Goal: Navigation & Orientation: Find specific page/section

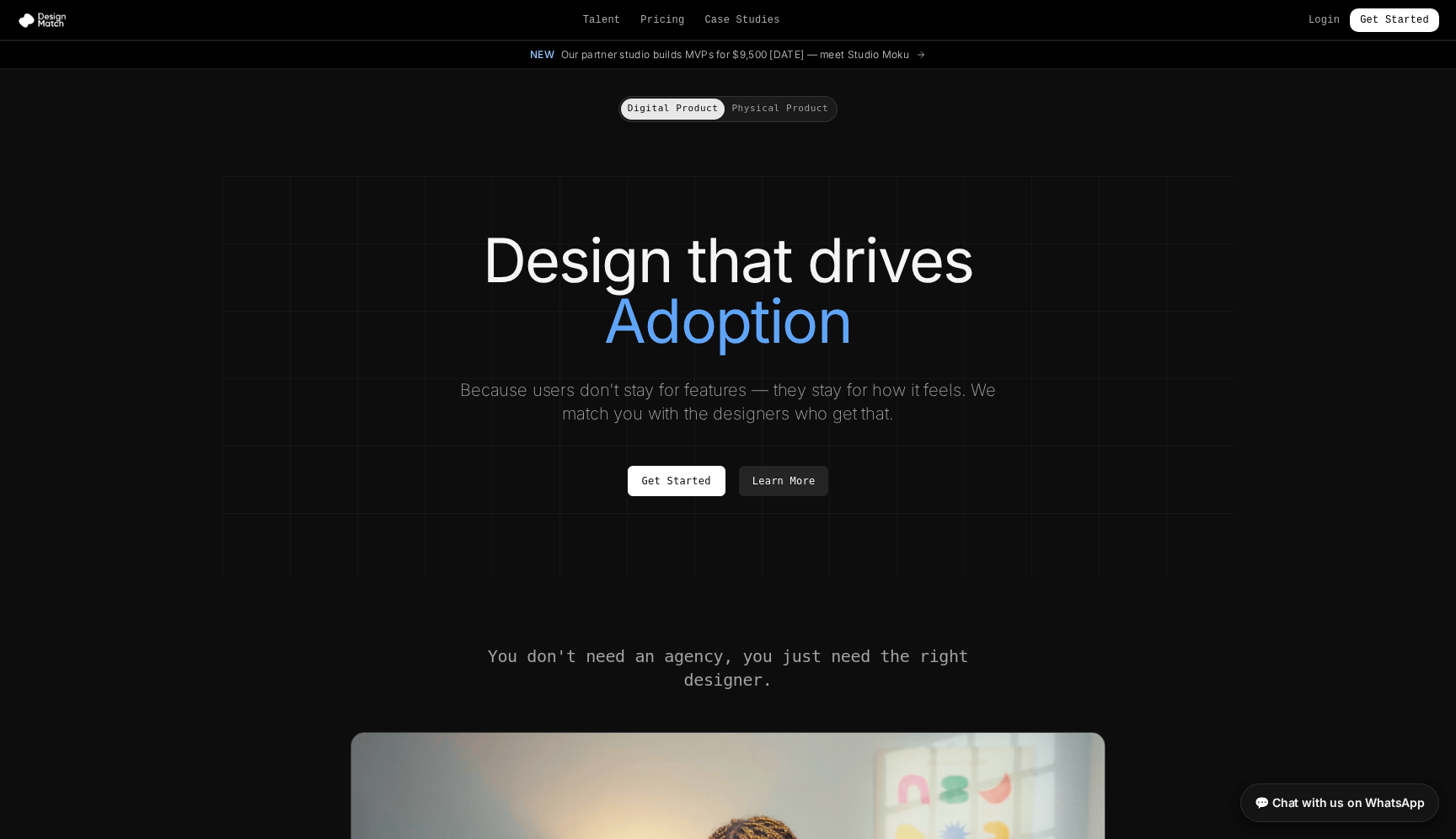
click at [756, 105] on button "Physical Product" at bounding box center [779, 109] width 110 height 21
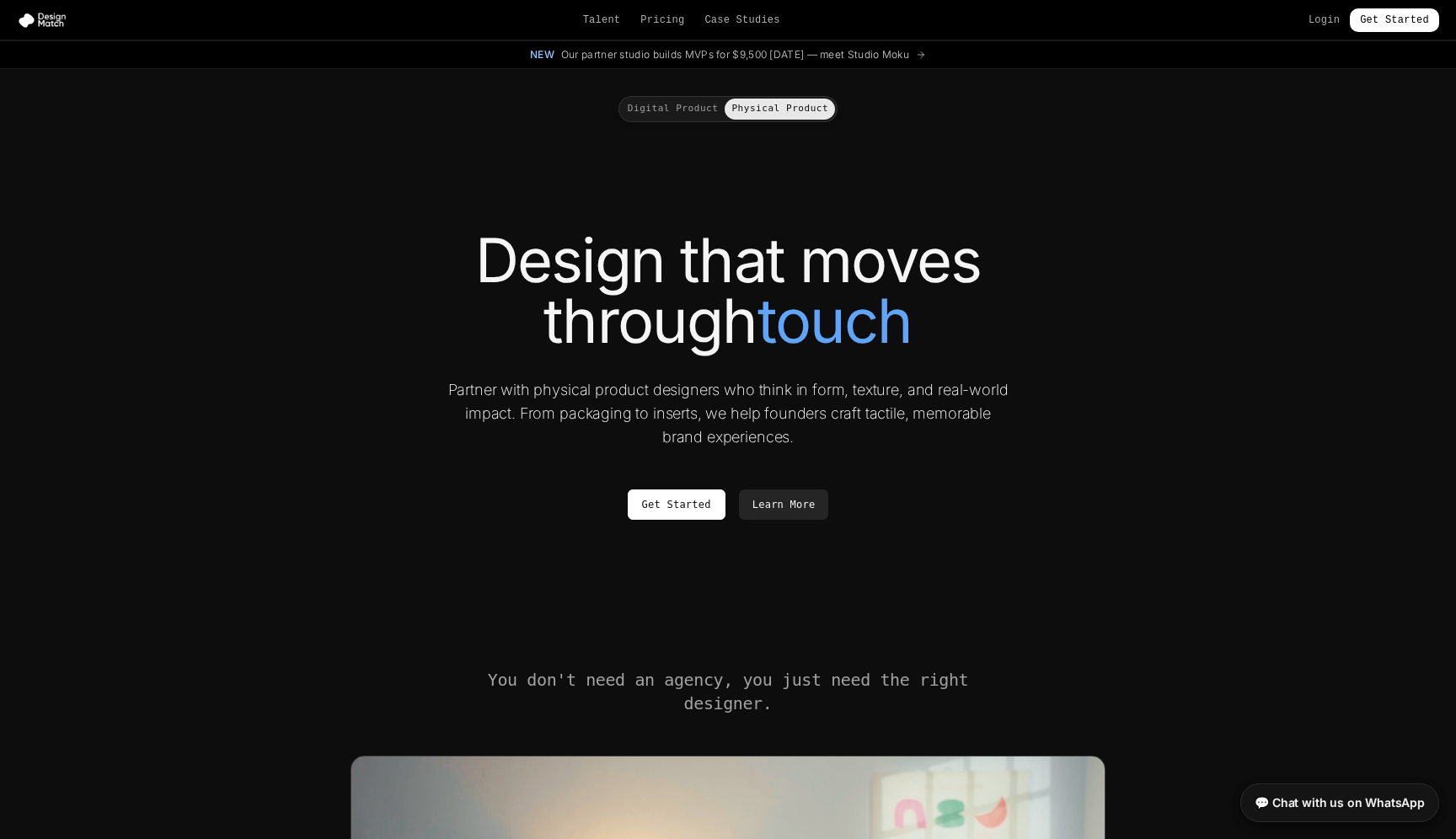
click at [672, 108] on button "Digital Product" at bounding box center [673, 109] width 105 height 21
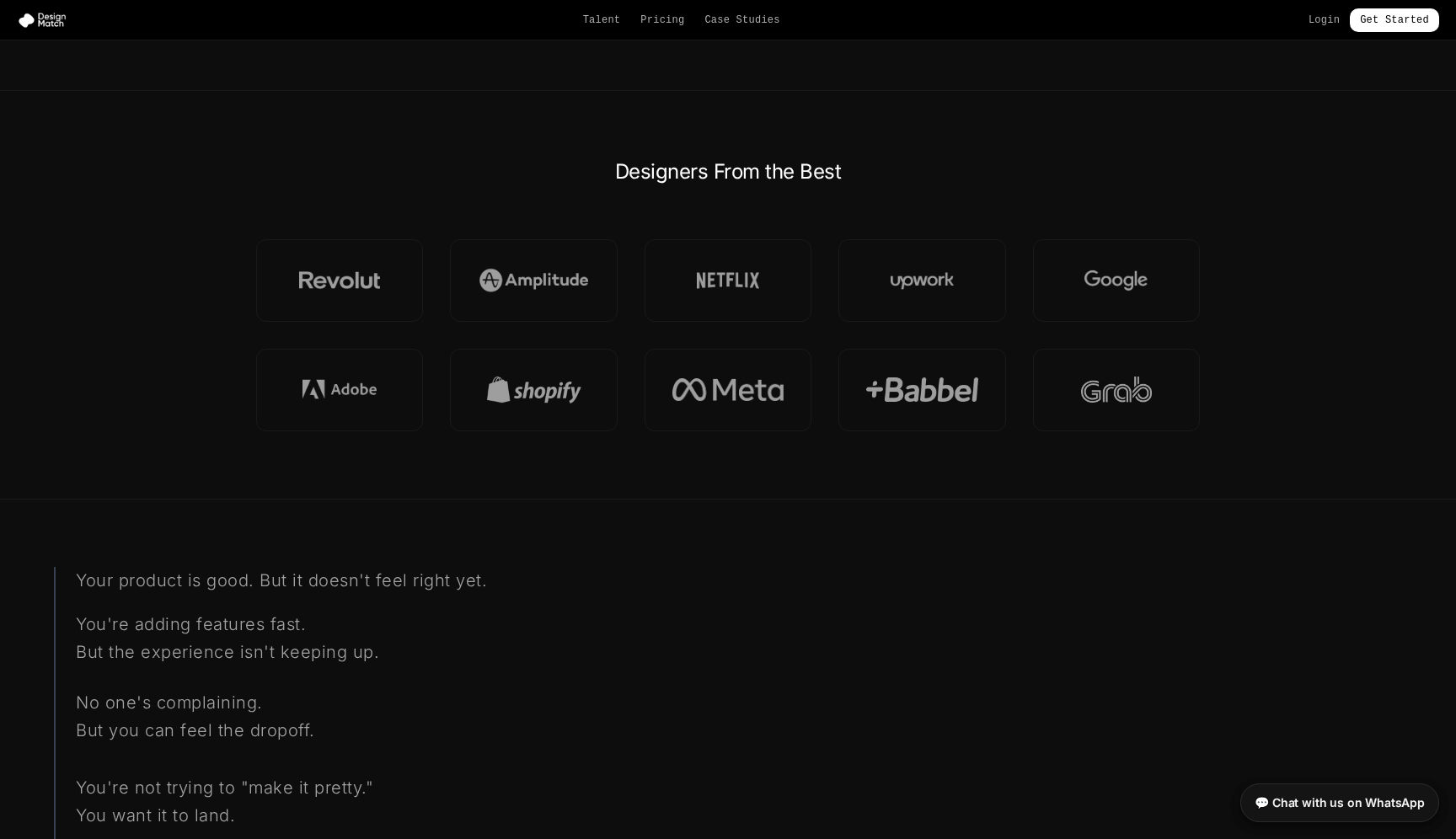
scroll to position [1162, 0]
click at [1343, 806] on link "💬 Chat with us on WhatsApp" at bounding box center [1340, 799] width 199 height 39
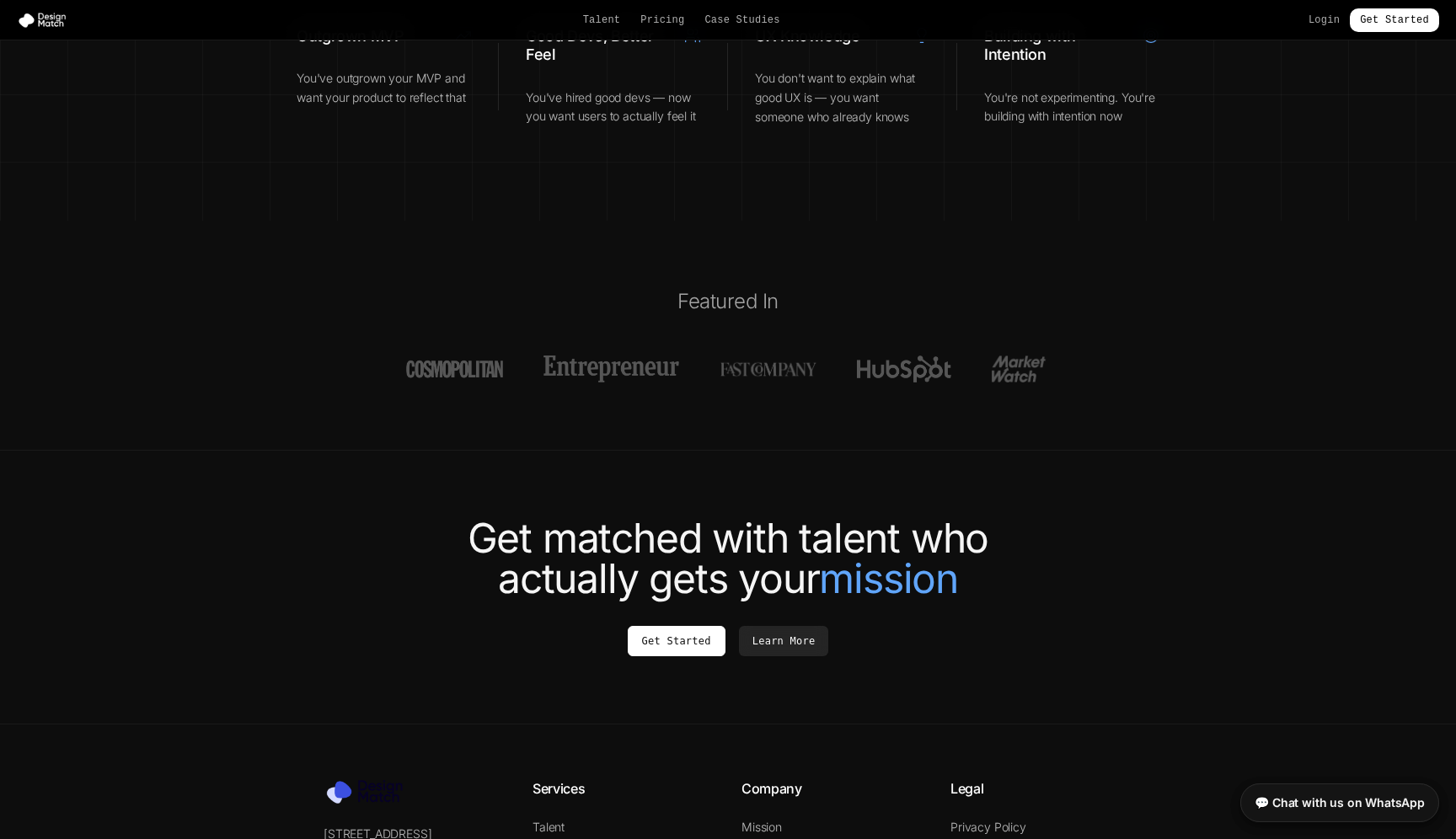
scroll to position [6197, 0]
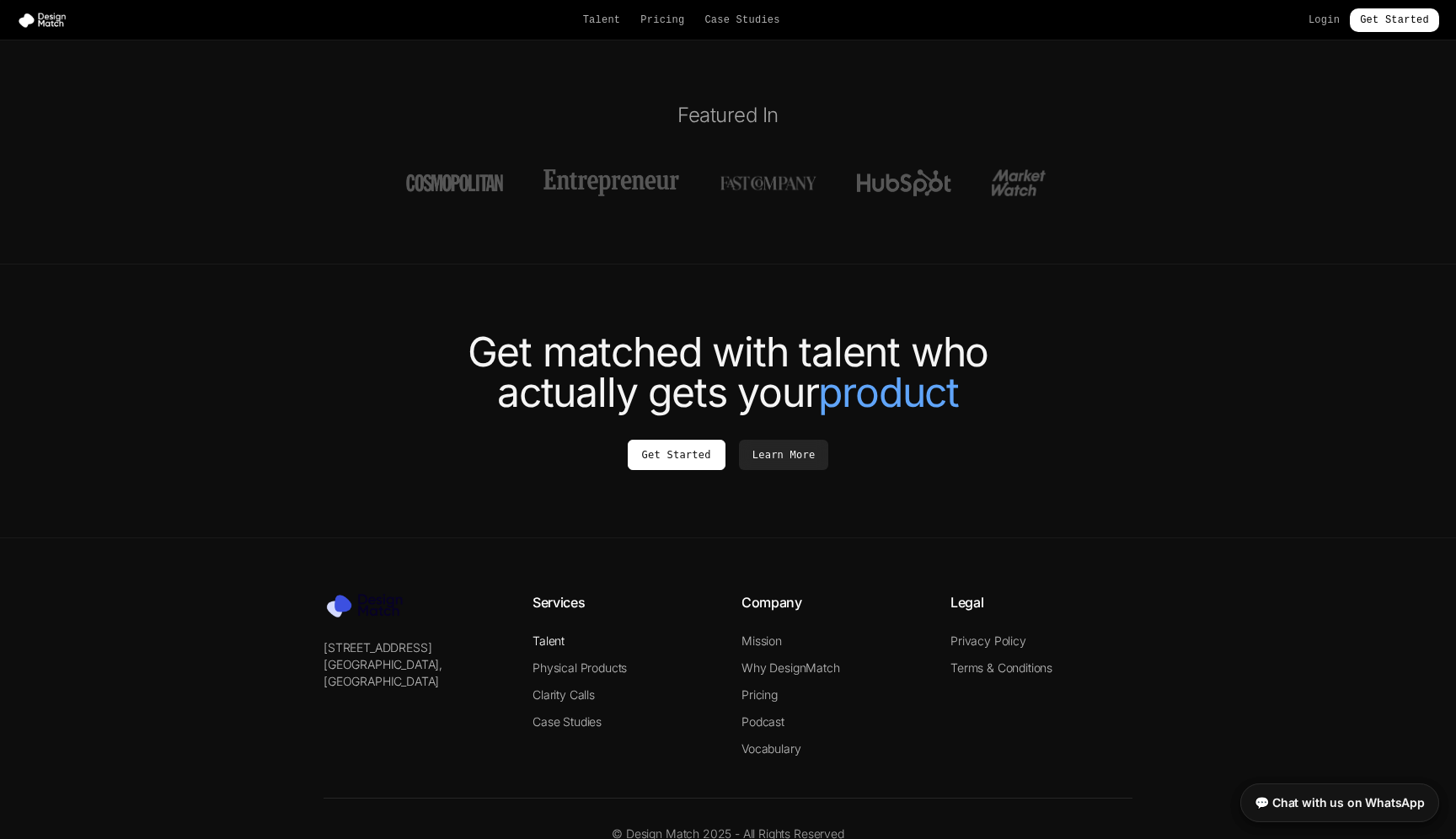
click at [551, 634] on link "Talent" at bounding box center [548, 641] width 32 height 14
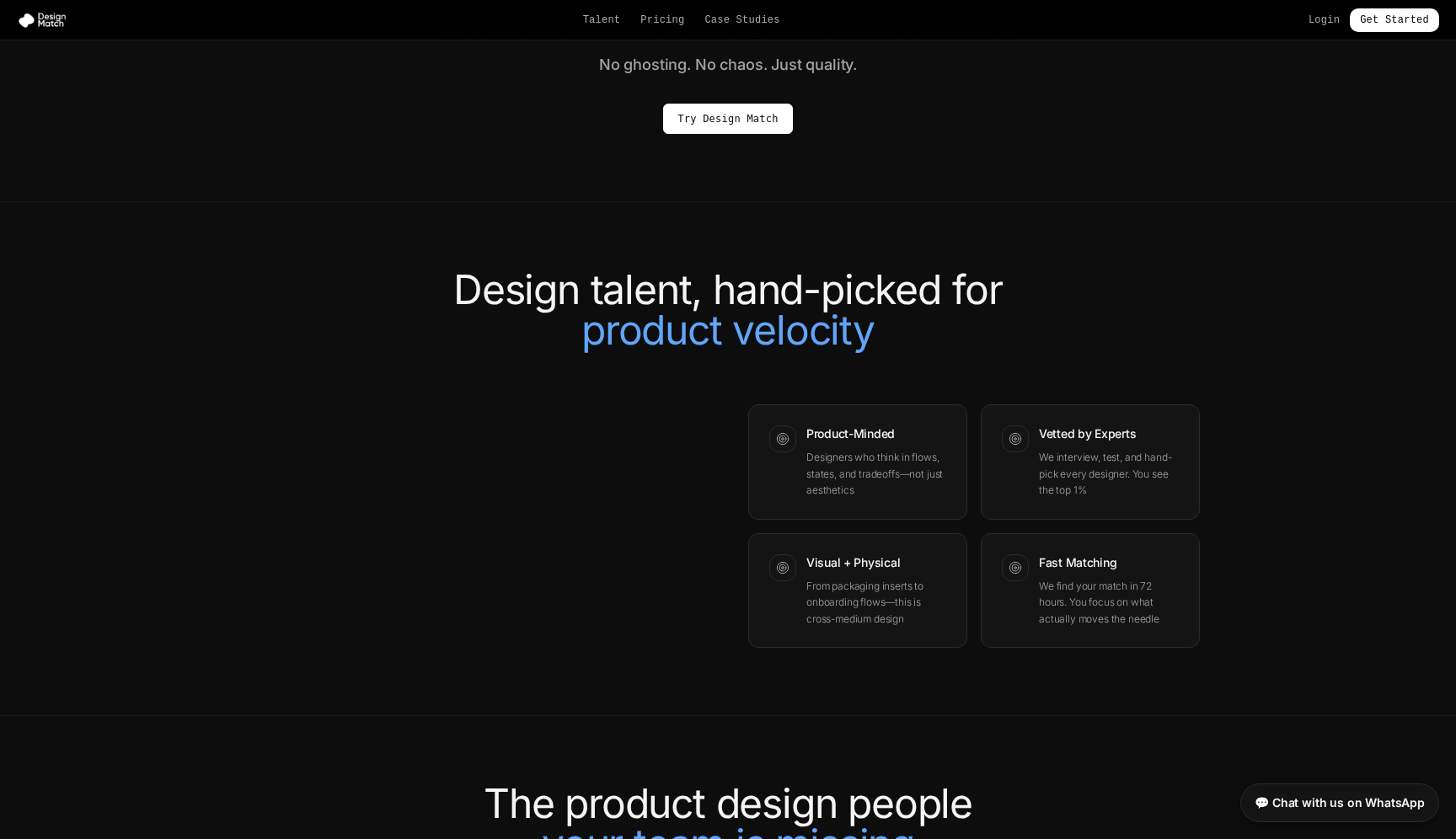
scroll to position [1233, 0]
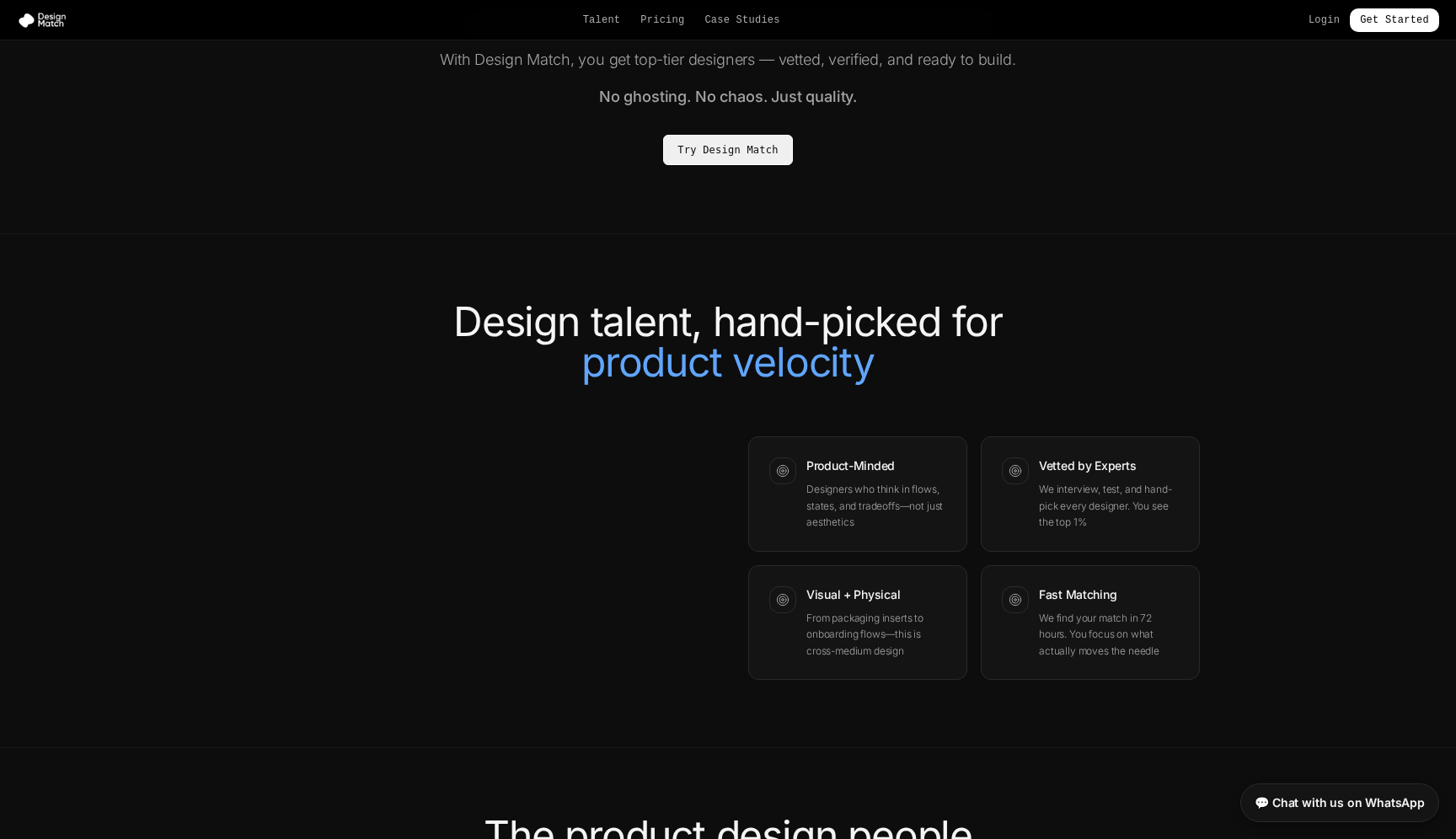
click at [734, 162] on link "Try Design Match" at bounding box center [727, 150] width 129 height 30
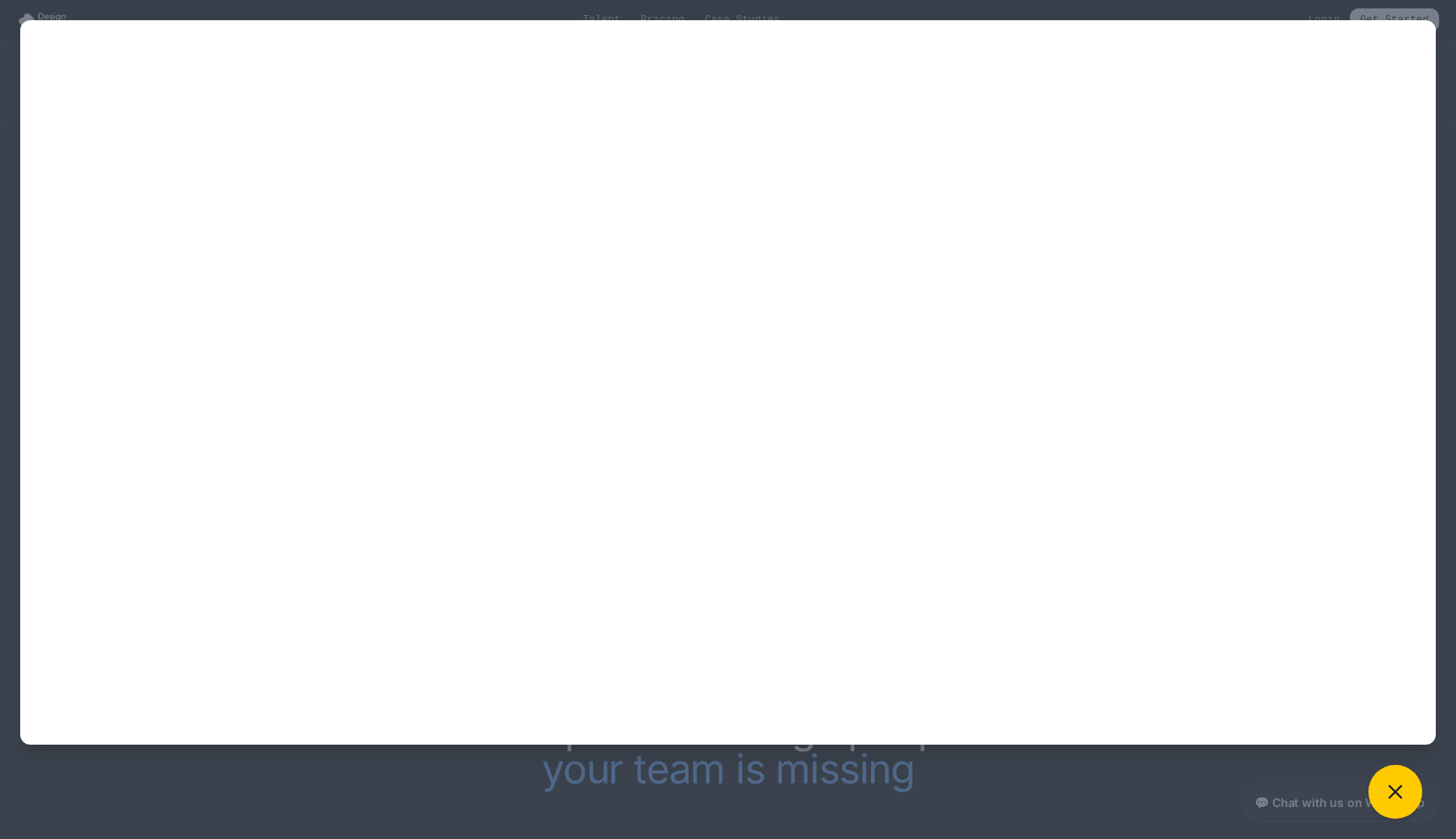
scroll to position [1362, 0]
click at [1402, 798] on icon at bounding box center [1394, 791] width 24 height 24
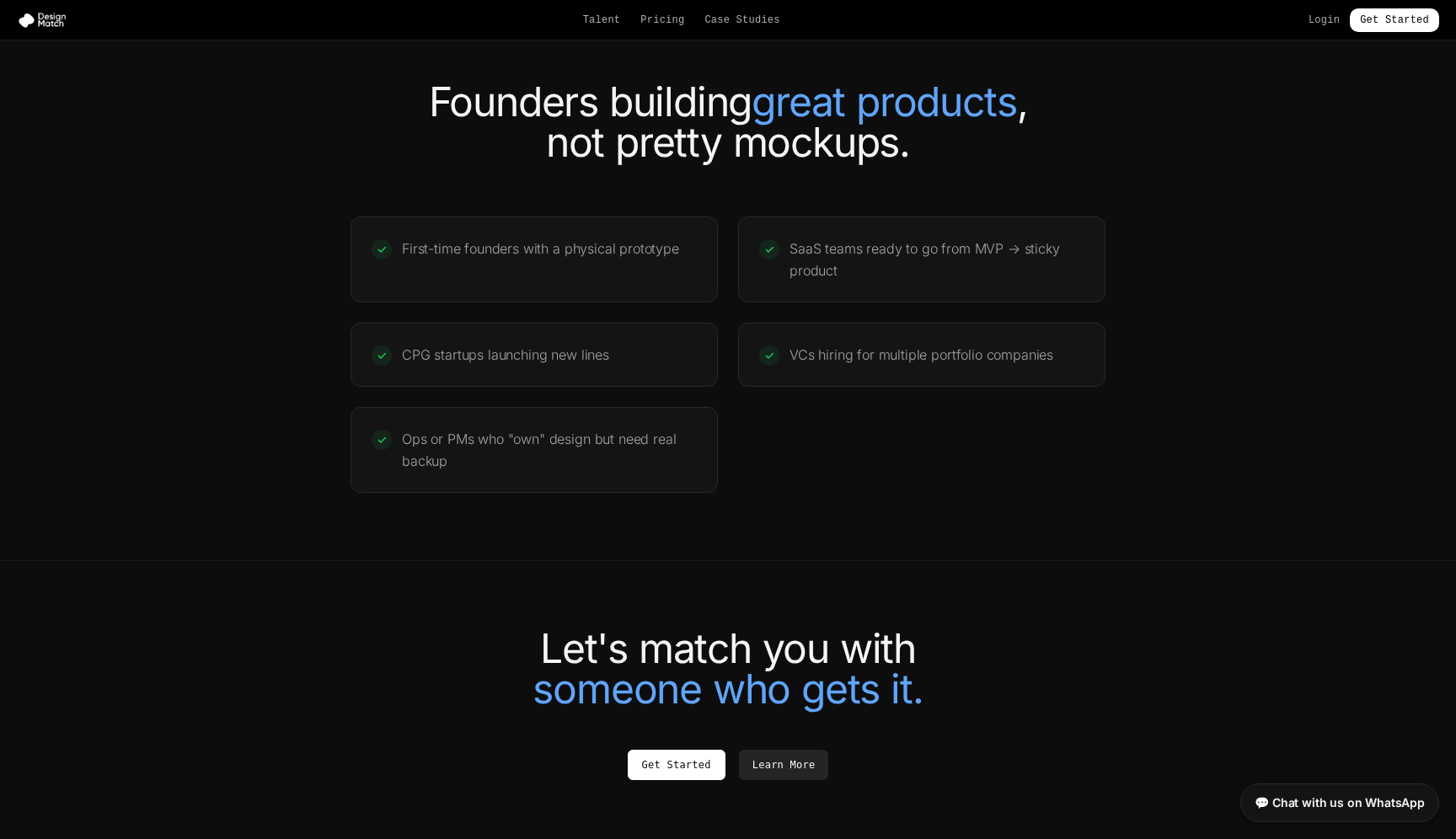
scroll to position [3563, 0]
